Goal: Task Accomplishment & Management: Manage account settings

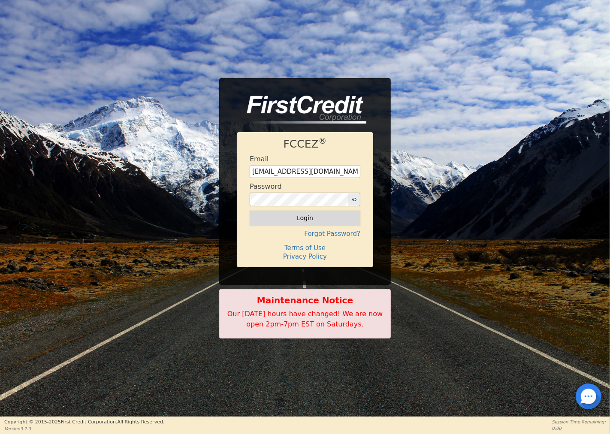
click at [303, 221] on button "Login" at bounding box center [305, 218] width 111 height 15
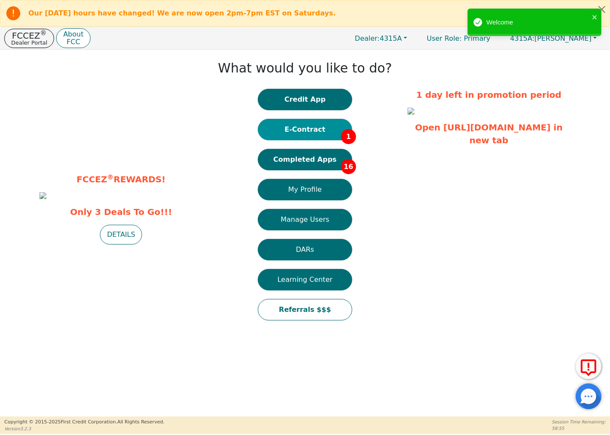
click at [311, 131] on button "E-Contract 1" at bounding box center [305, 129] width 94 height 21
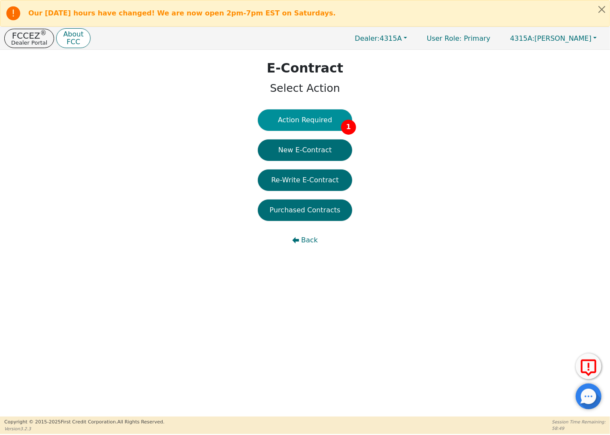
click at [327, 120] on button "Action Required 1" at bounding box center [305, 119] width 94 height 21
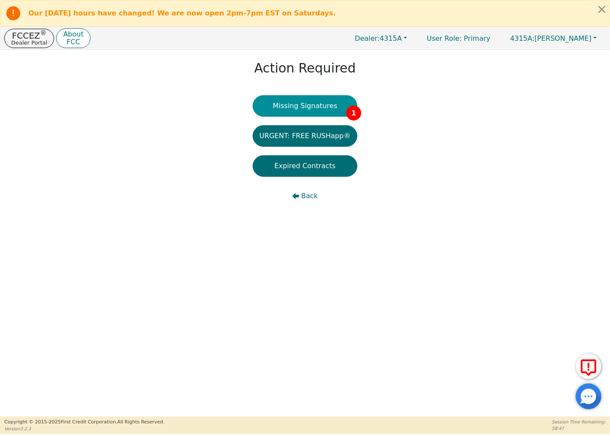
click at [333, 101] on button "Missing Signatures 1" at bounding box center [305, 105] width 105 height 21
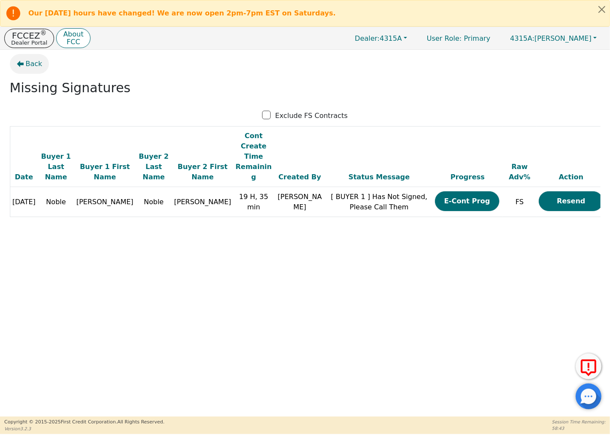
click at [24, 62] on button "Back" at bounding box center [29, 64] width 39 height 20
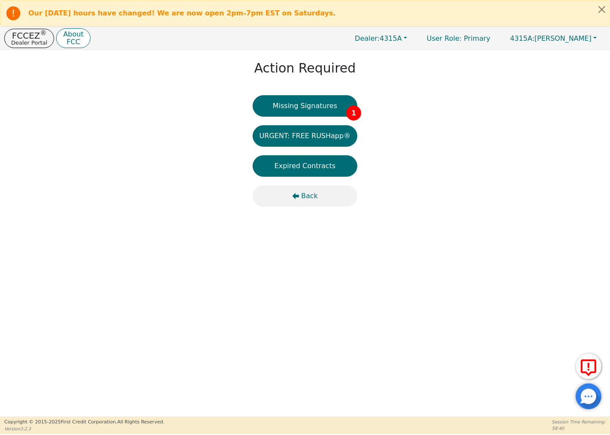
click at [302, 190] on button "Back" at bounding box center [305, 195] width 105 height 21
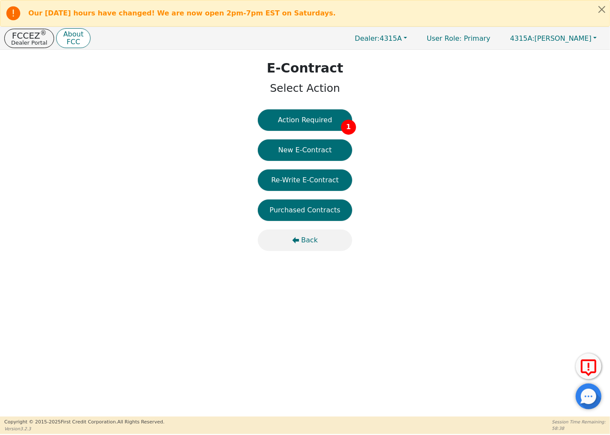
click at [310, 241] on span "Back" at bounding box center [309, 240] width 17 height 10
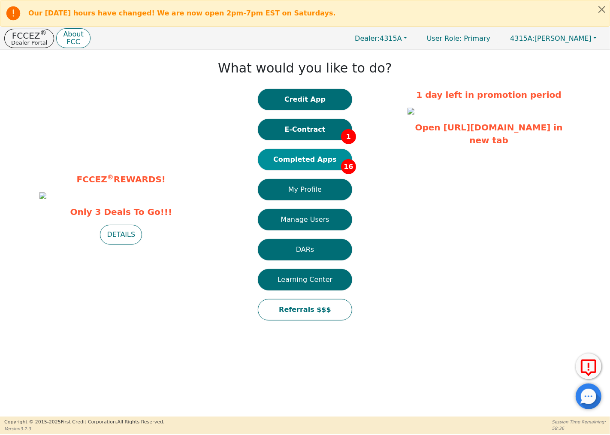
click at [332, 161] on button "Completed Apps 16" at bounding box center [305, 159] width 94 height 21
